Goal: Navigation & Orientation: Understand site structure

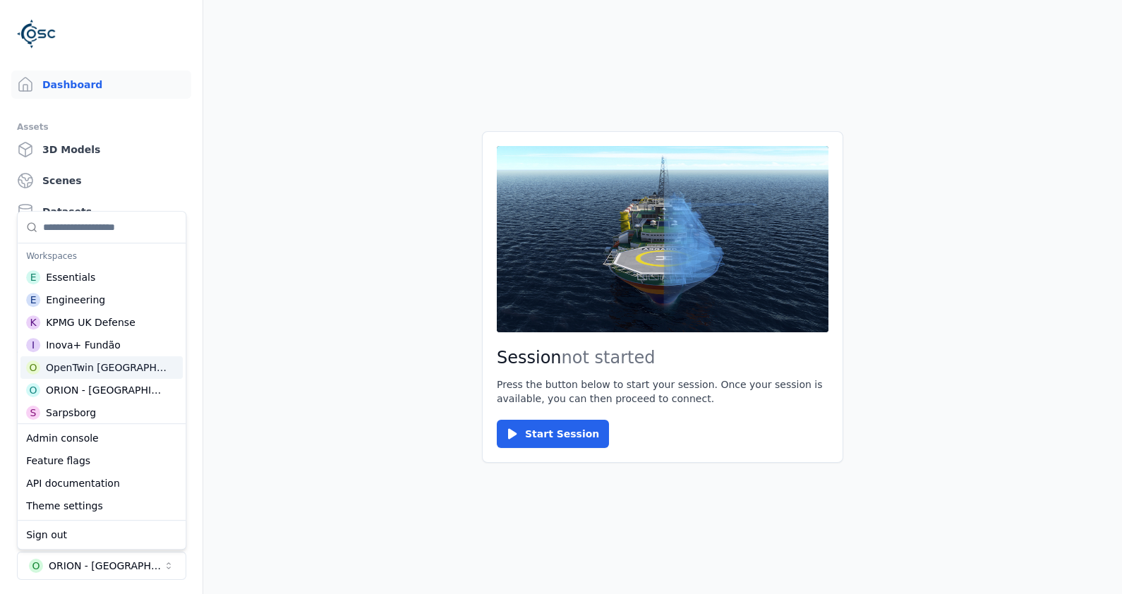
scroll to position [529, 0]
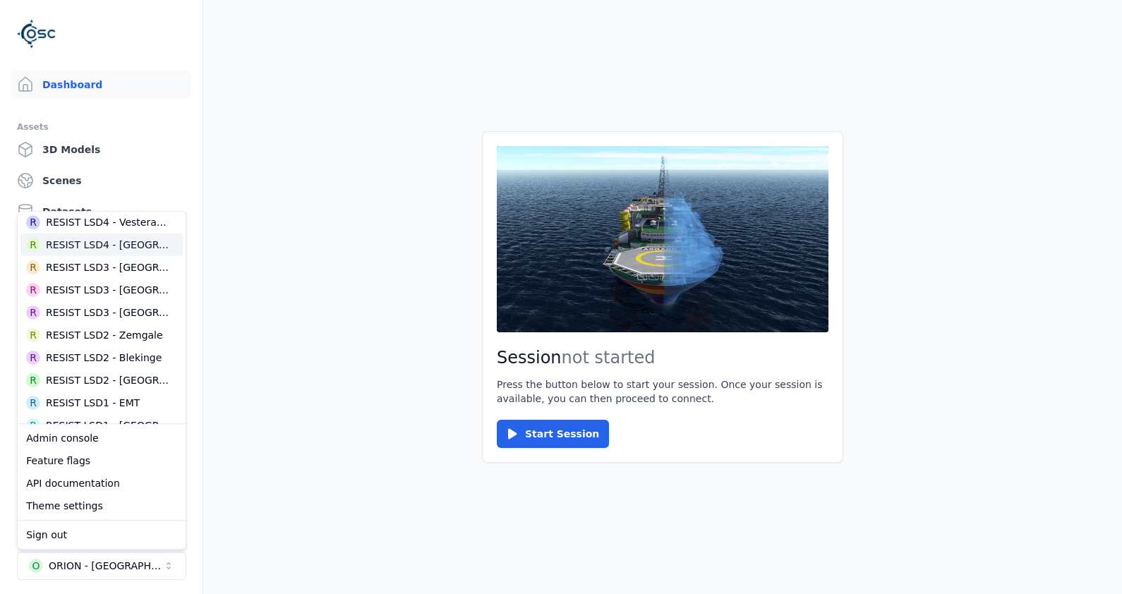
click at [147, 243] on div "RESIST LSD4 - [GEOGRAPHIC_DATA]" at bounding box center [107, 245] width 123 height 14
click at [317, 279] on main "Session not started Press the button below to start your session. Once your ses…" at bounding box center [662, 297] width 919 height 594
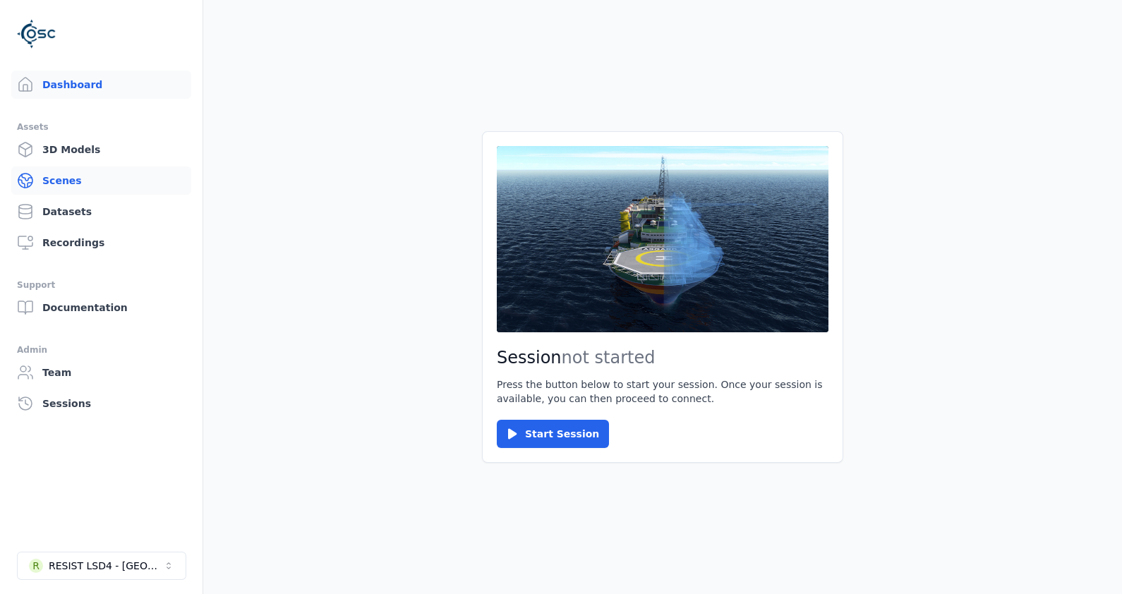
click at [81, 174] on link "Scenes" at bounding box center [101, 181] width 180 height 28
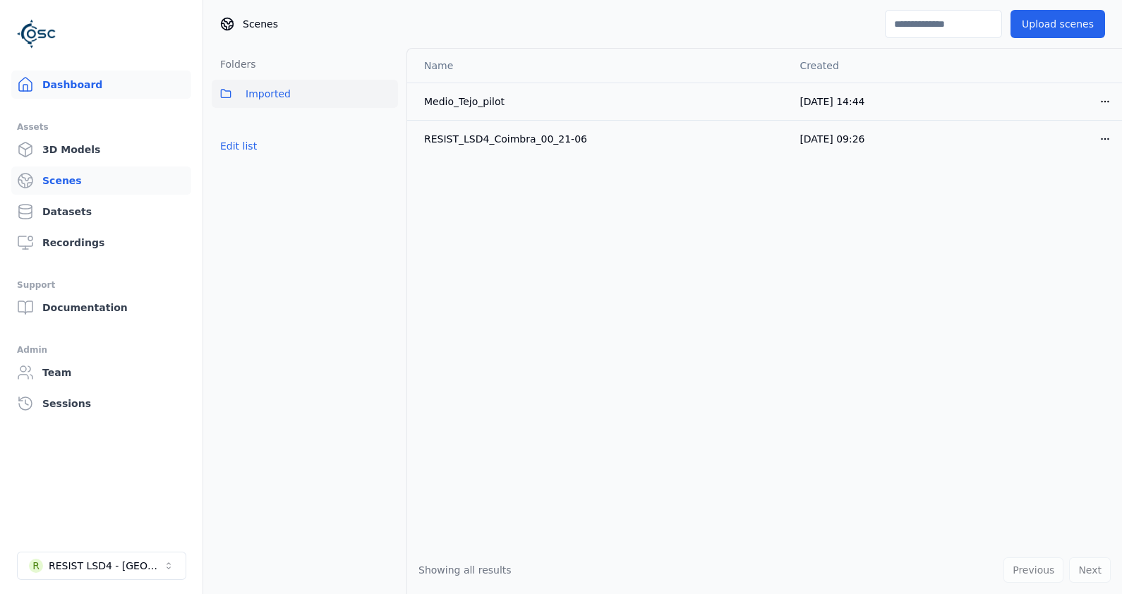
click at [104, 90] on link "Dashboard" at bounding box center [101, 85] width 180 height 28
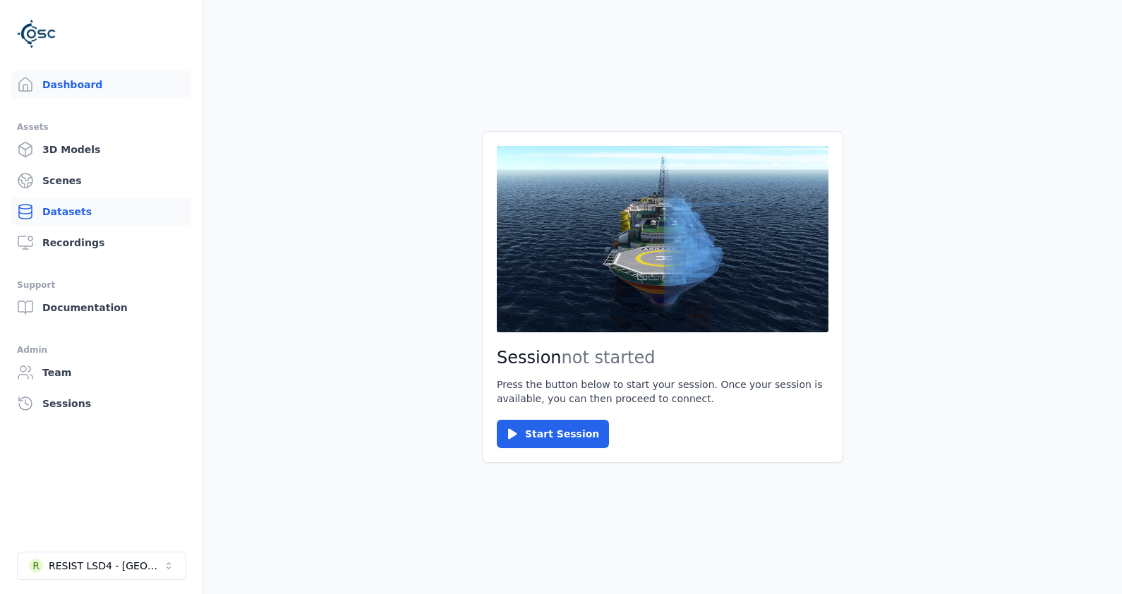
click at [90, 207] on link "Datasets" at bounding box center [101, 212] width 180 height 28
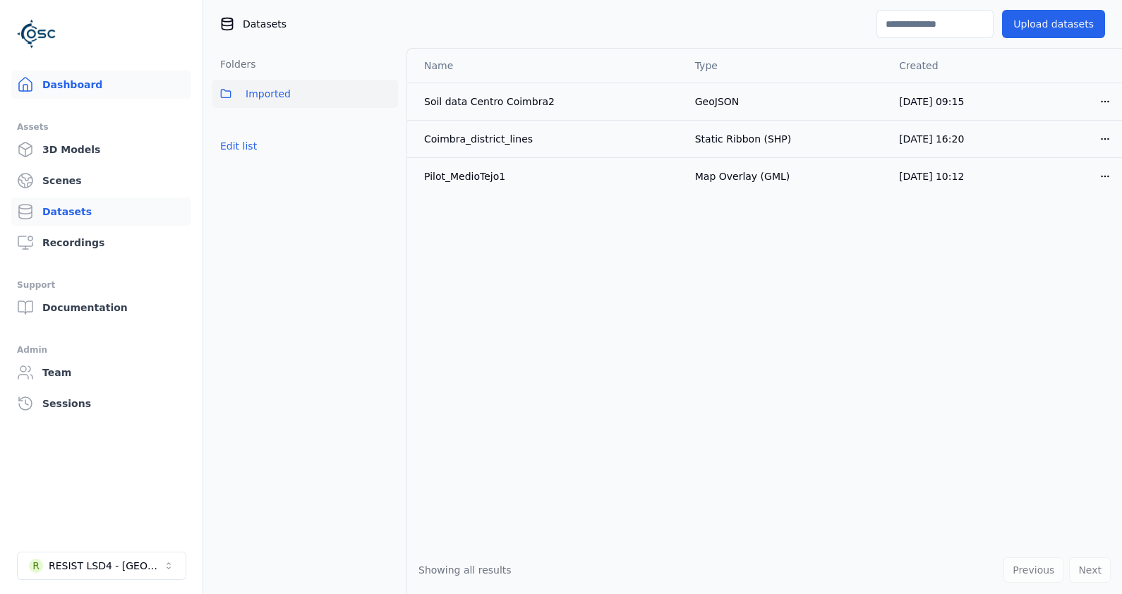
click at [66, 82] on link "Dashboard" at bounding box center [101, 85] width 180 height 28
